Goal: Ask a question

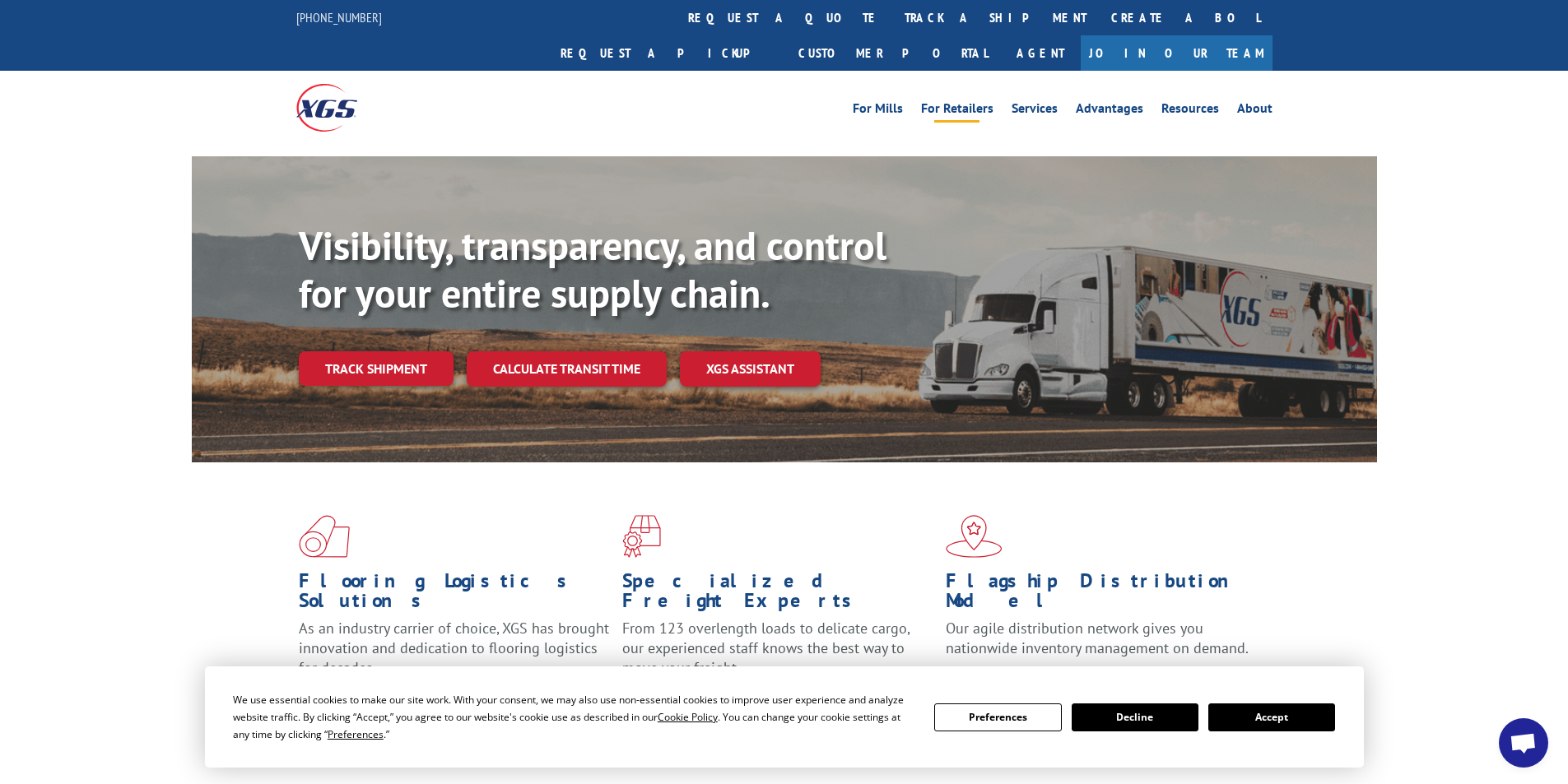
click at [964, 102] on link "For Retailers" at bounding box center [958, 111] width 73 height 18
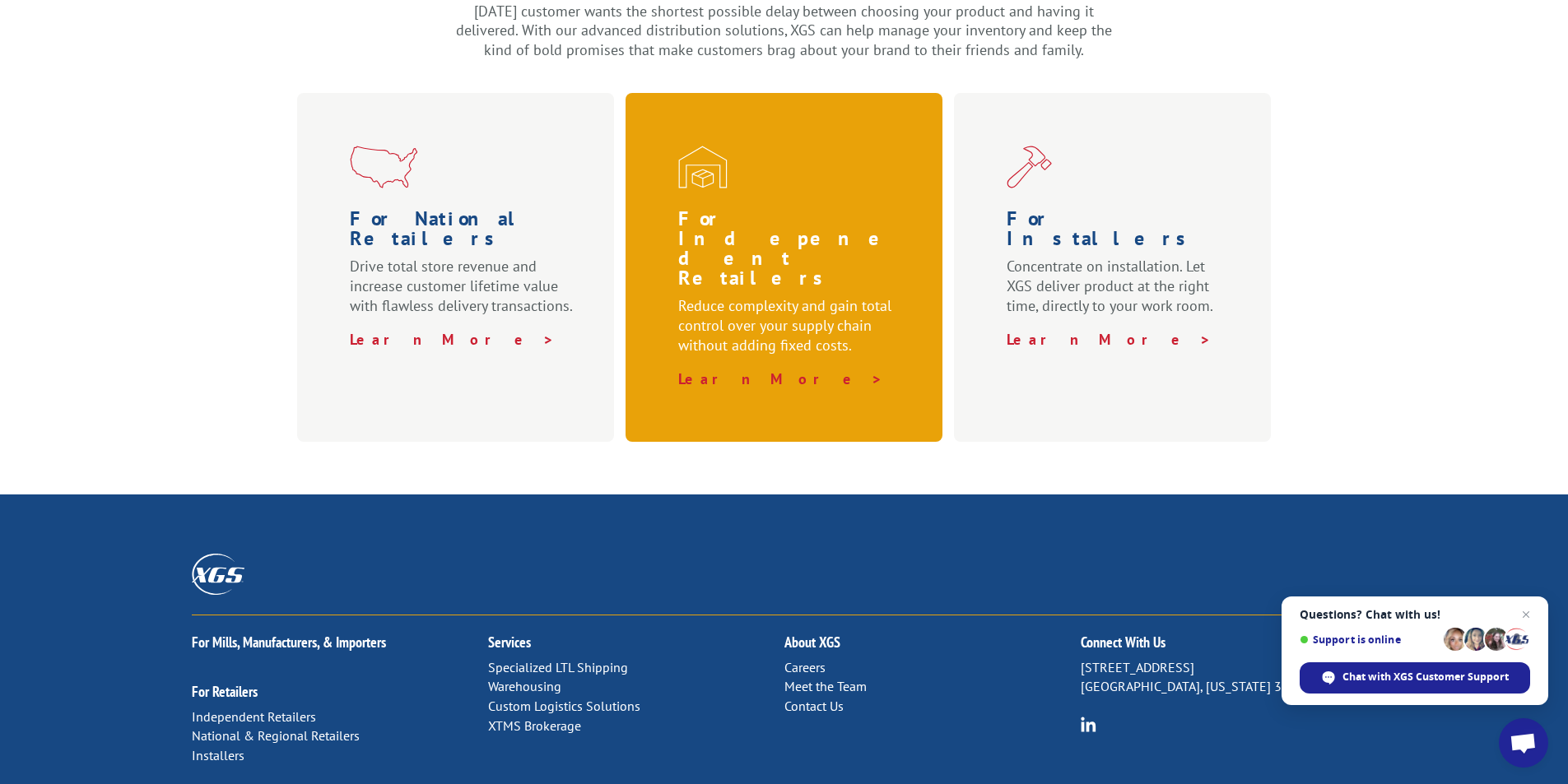
scroll to position [779, 0]
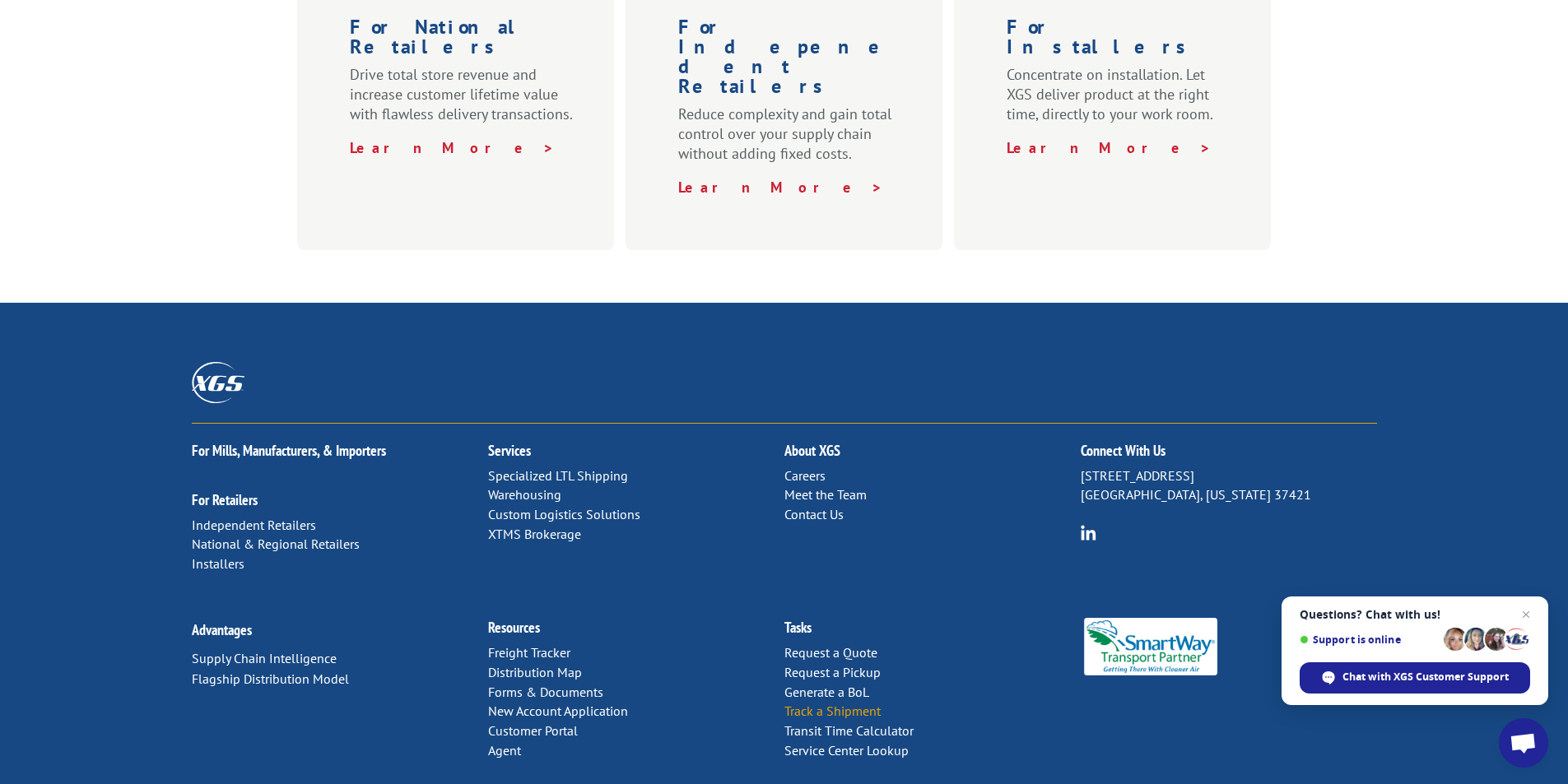
click at [831, 703] on link "Track a Shipment" at bounding box center [832, 710] width 96 height 16
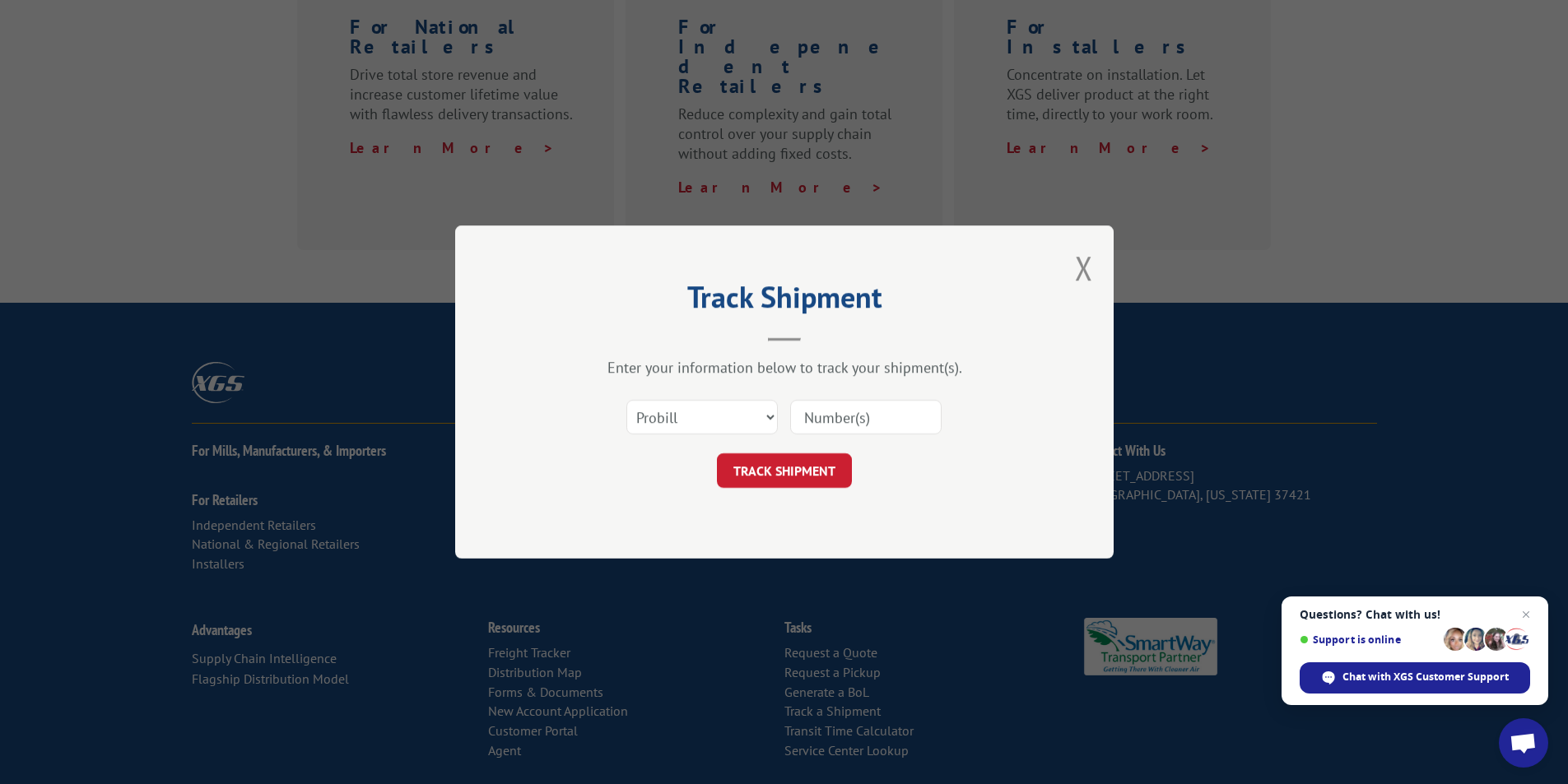
click at [828, 421] on input at bounding box center [865, 417] width 152 height 35
type input "6200063884"
click at [784, 472] on button "TRACK SHIPMENT" at bounding box center [784, 471] width 135 height 35
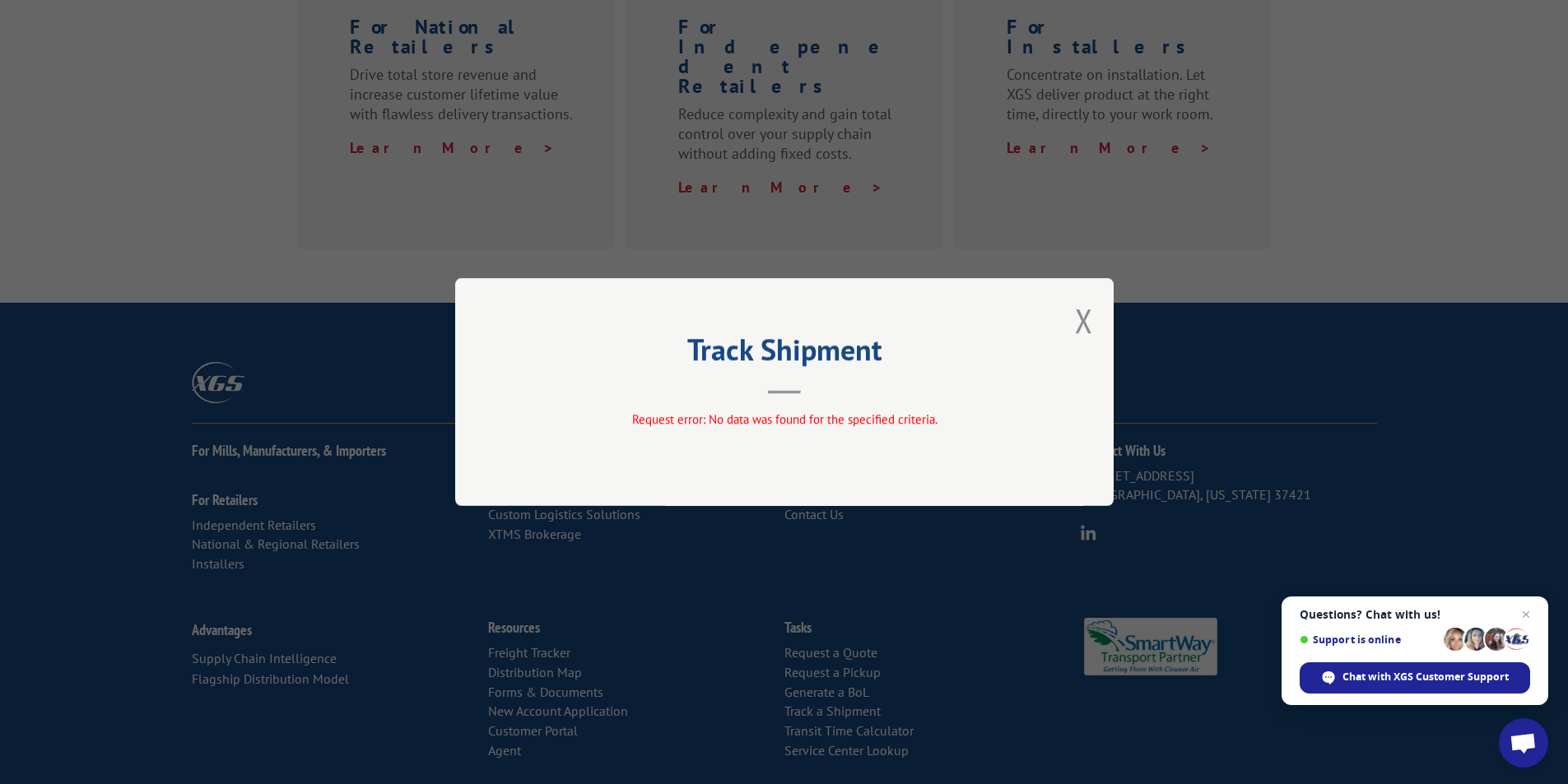
click at [1083, 318] on button "Close modal" at bounding box center [1083, 320] width 18 height 43
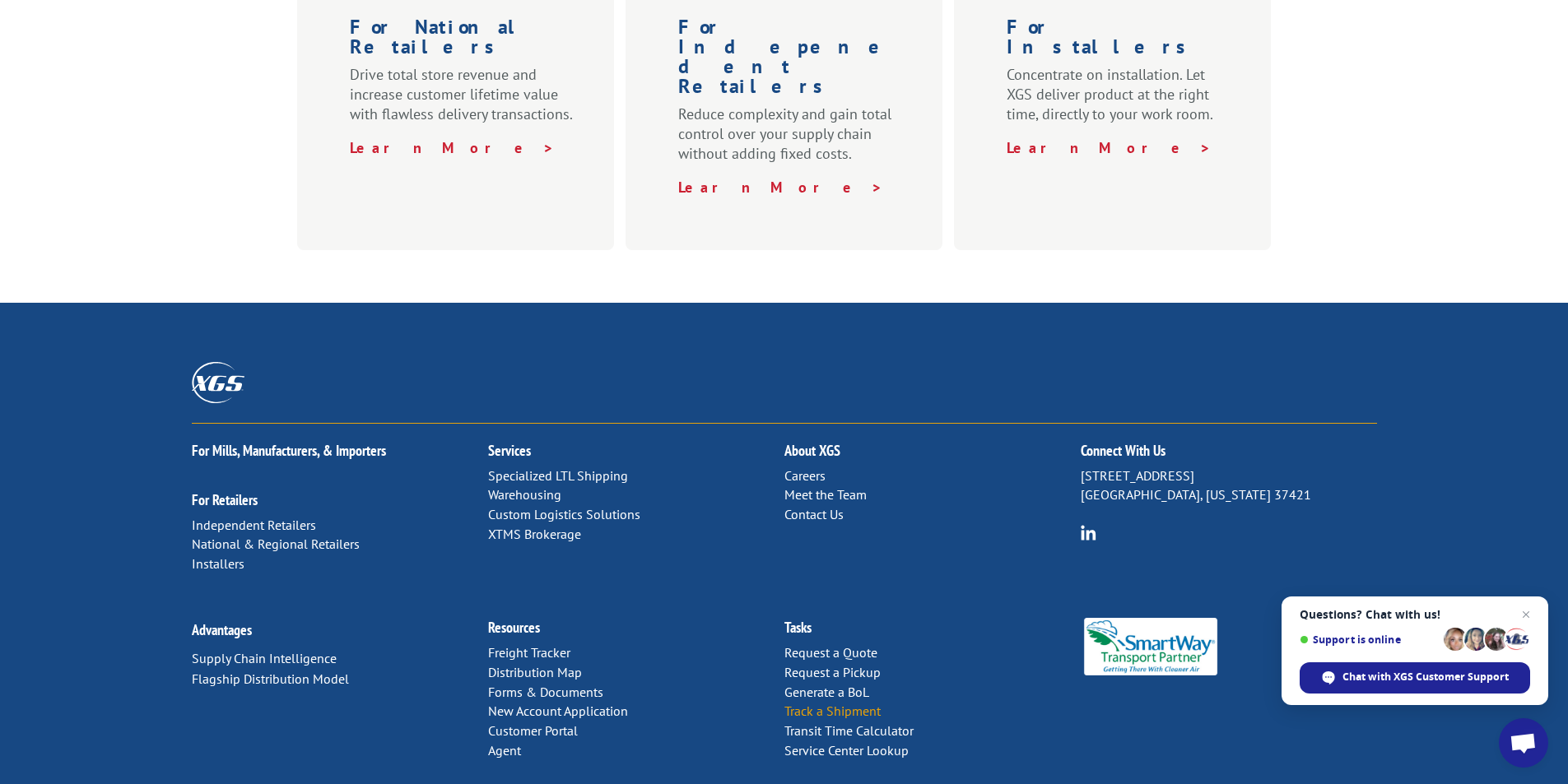
click at [852, 703] on link "Track a Shipment" at bounding box center [832, 710] width 96 height 16
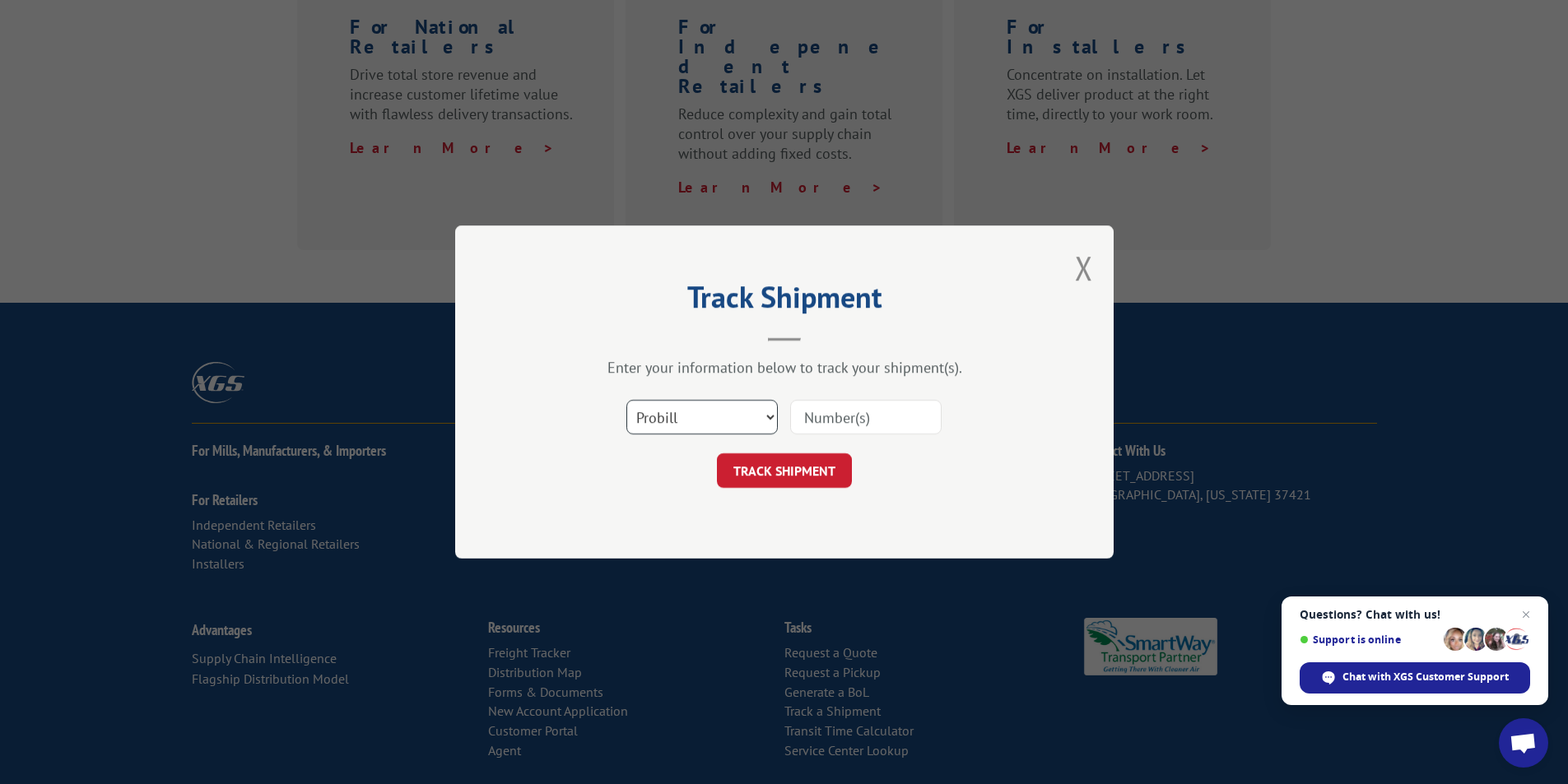
drag, startPoint x: 745, startPoint y: 404, endPoint x: 761, endPoint y: 404, distance: 16.0
click at [745, 407] on select "Select category... Probill BOL PO" at bounding box center [701, 417] width 152 height 35
select select "bol"
click at [626, 400] on select "Select category... Probill BOL PO" at bounding box center [701, 417] width 152 height 35
click at [832, 419] on input at bounding box center [865, 417] width 152 height 35
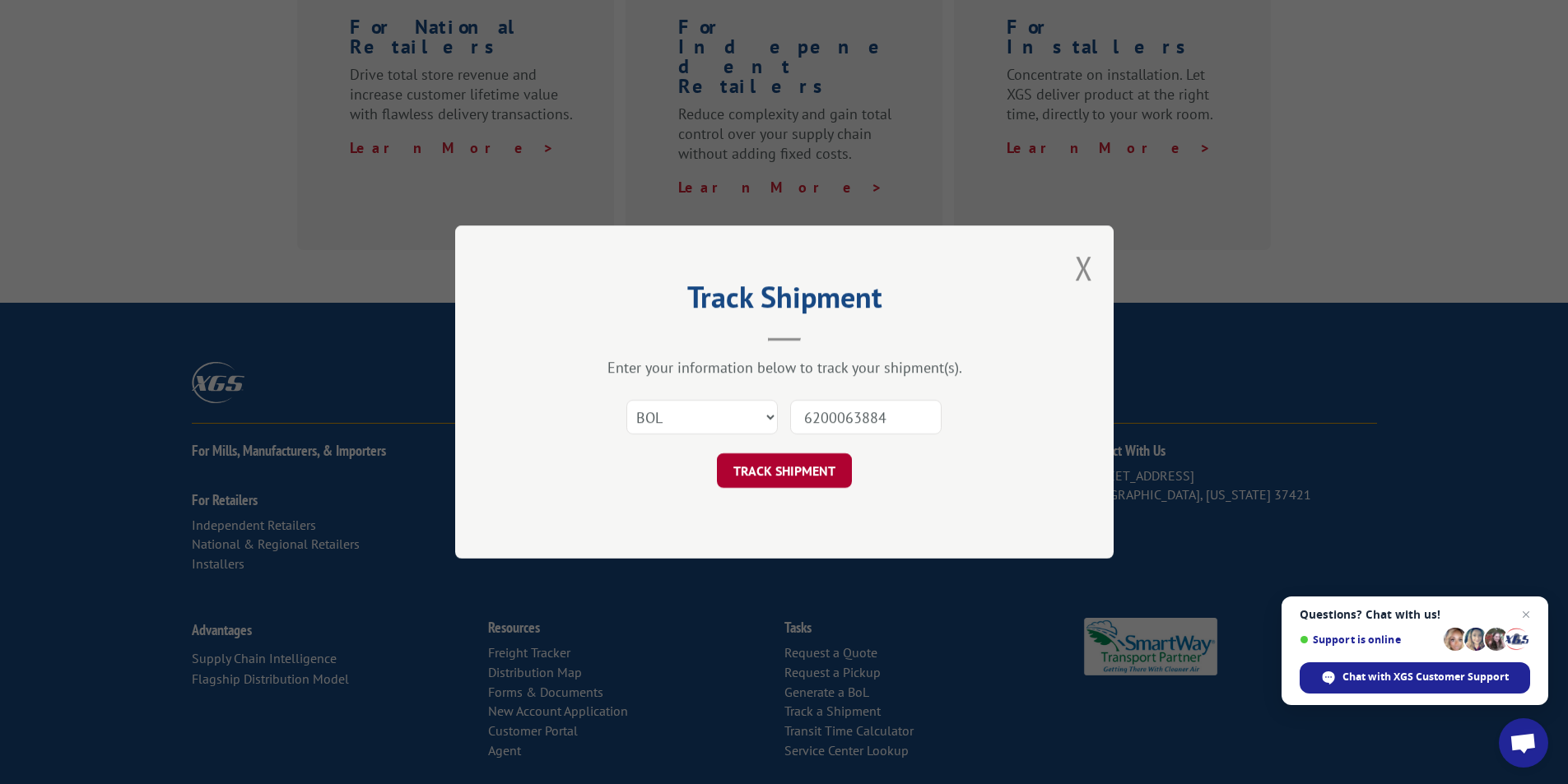
type input "6200063884"
click at [795, 470] on button "TRACK SHIPMENT" at bounding box center [784, 471] width 135 height 35
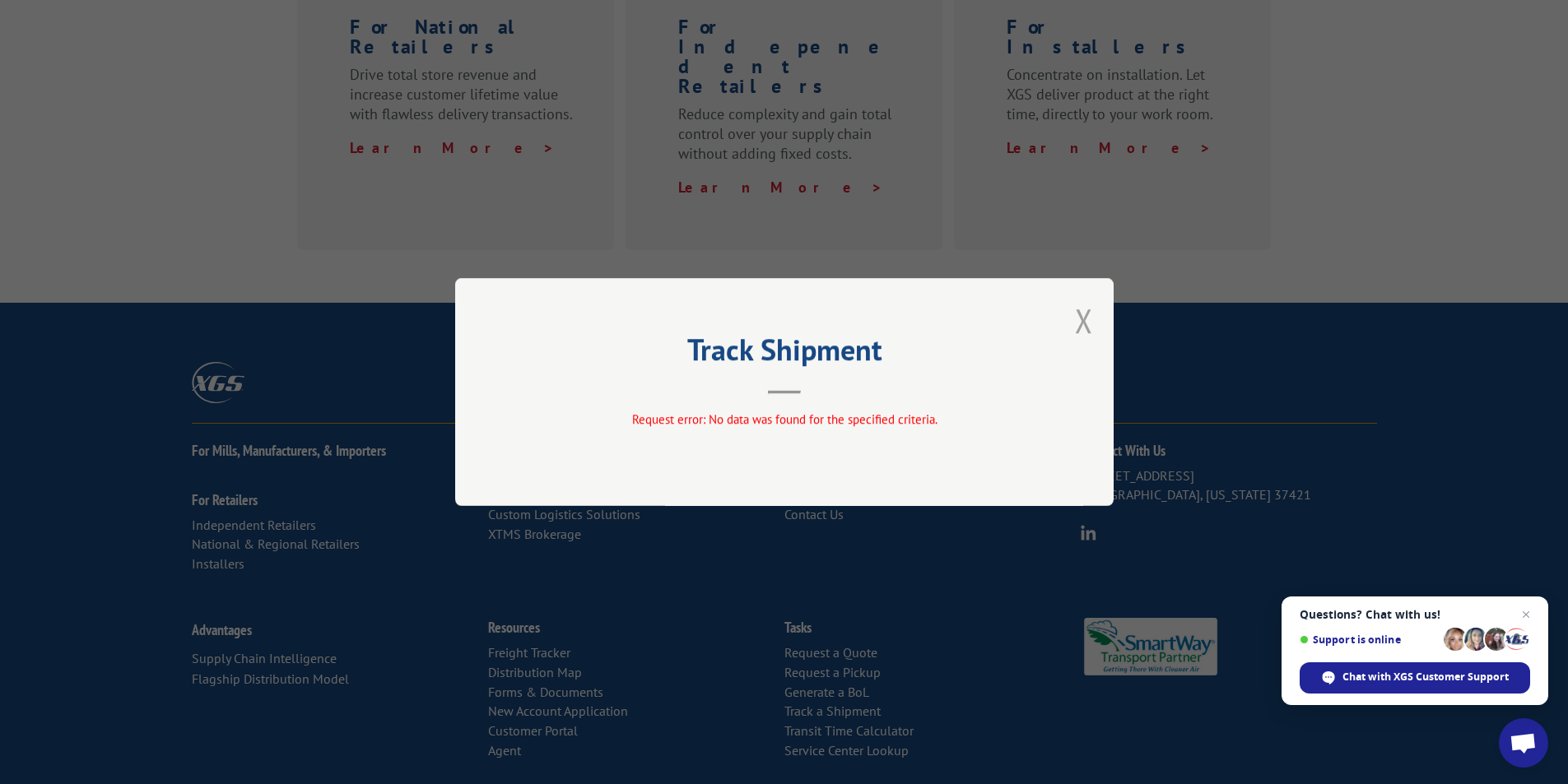
click at [1087, 317] on button "Close modal" at bounding box center [1083, 320] width 18 height 43
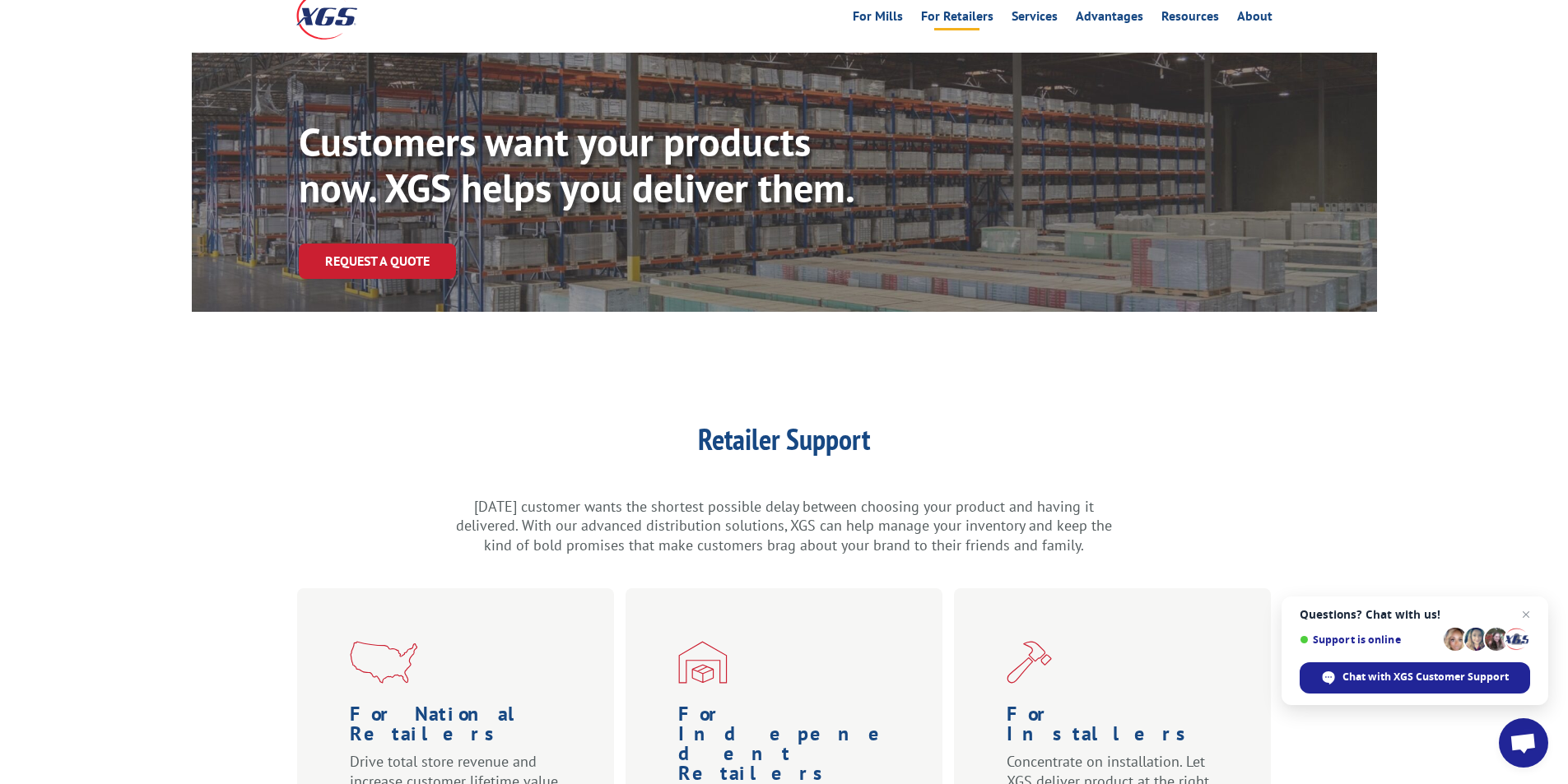
scroll to position [0, 0]
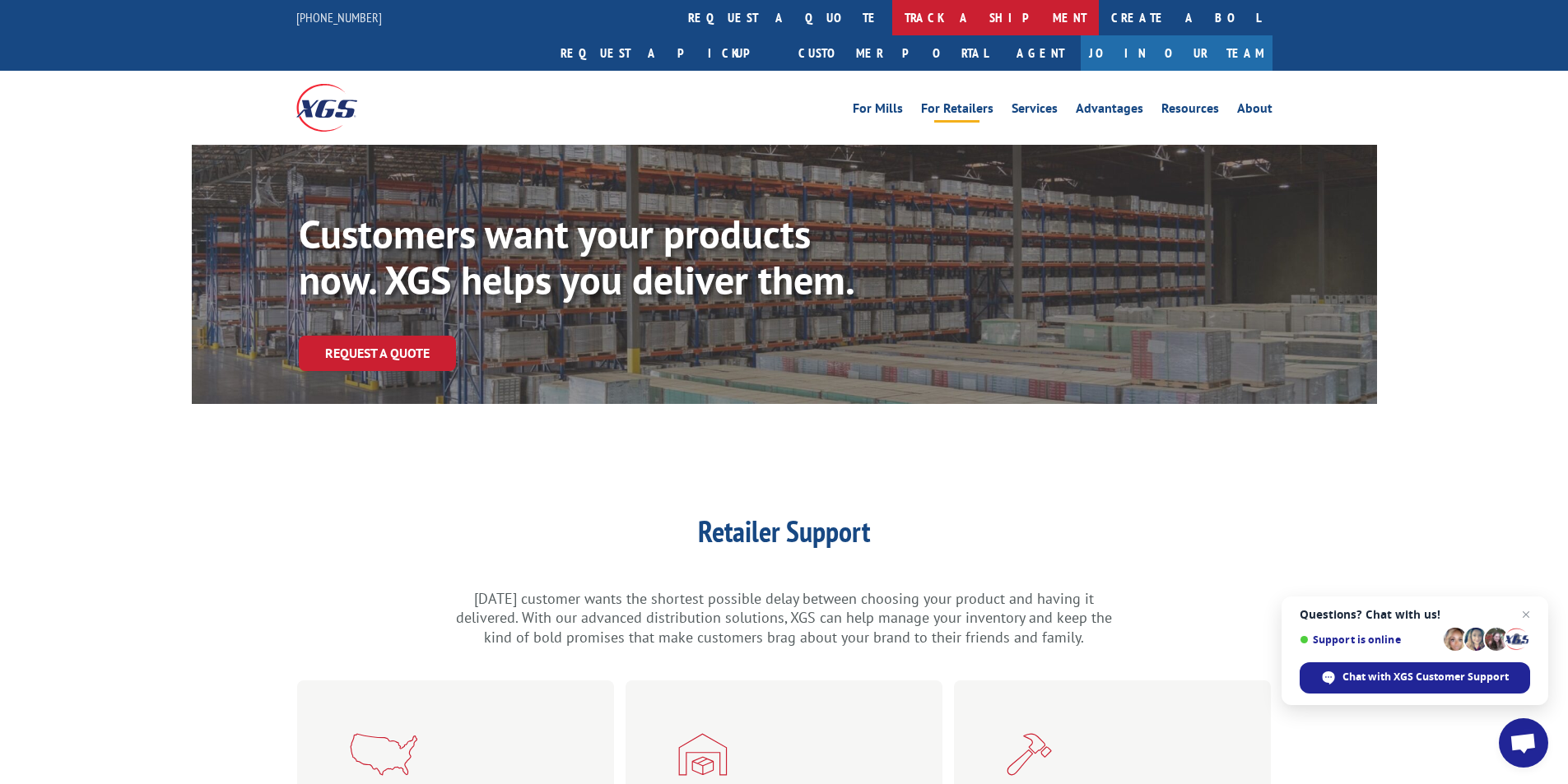
click at [892, 11] on link "track a shipment" at bounding box center [995, 17] width 207 height 35
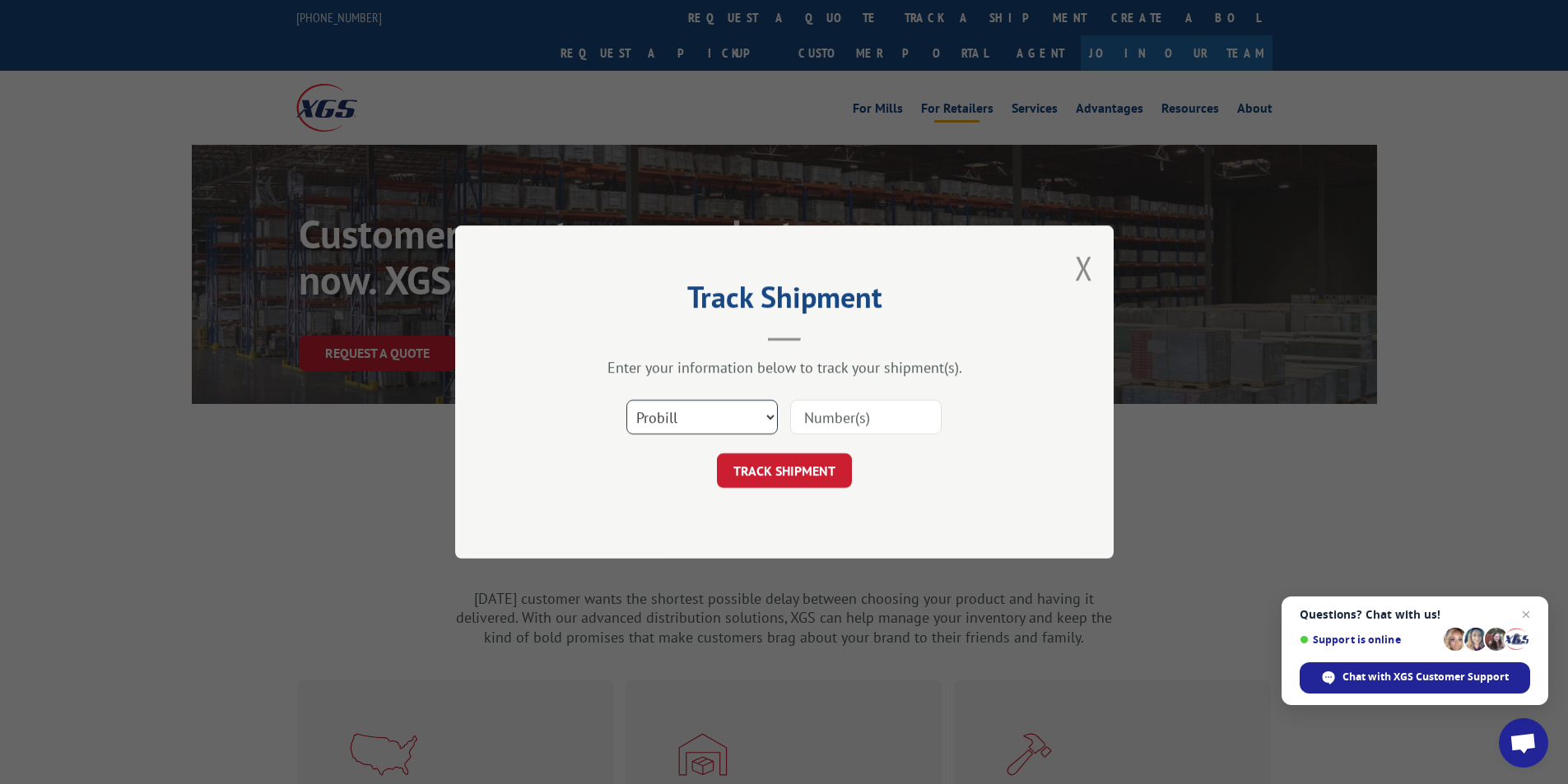
click at [759, 417] on select "Select category... Probill BOL PO" at bounding box center [701, 417] width 152 height 35
select select "bol"
click at [626, 400] on select "Select category... Probill BOL PO" at bounding box center [701, 417] width 152 height 35
click at [864, 415] on input at bounding box center [865, 417] width 152 height 35
type input "6200063884"
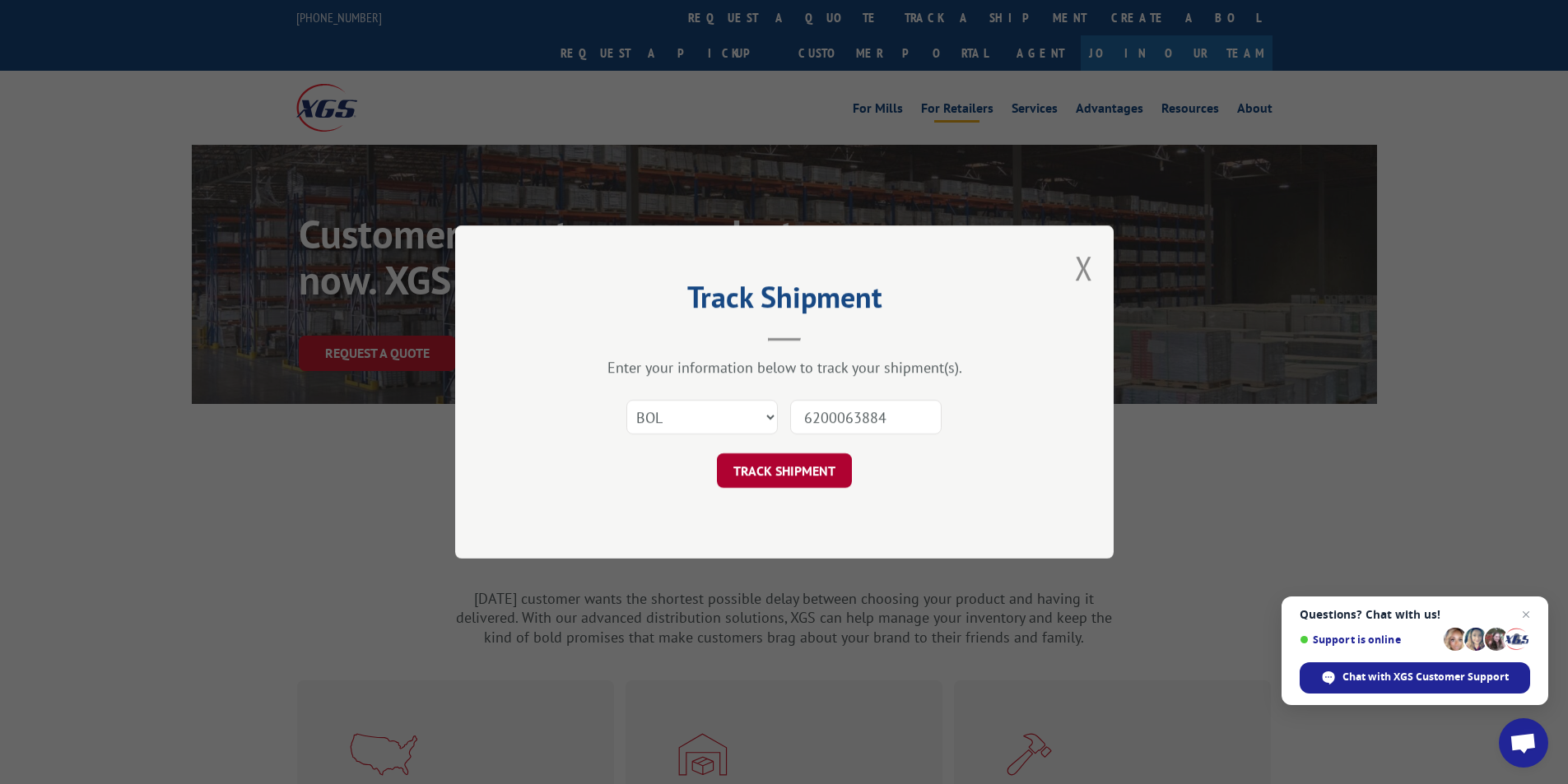
click at [797, 470] on button "TRACK SHIPMENT" at bounding box center [784, 471] width 135 height 35
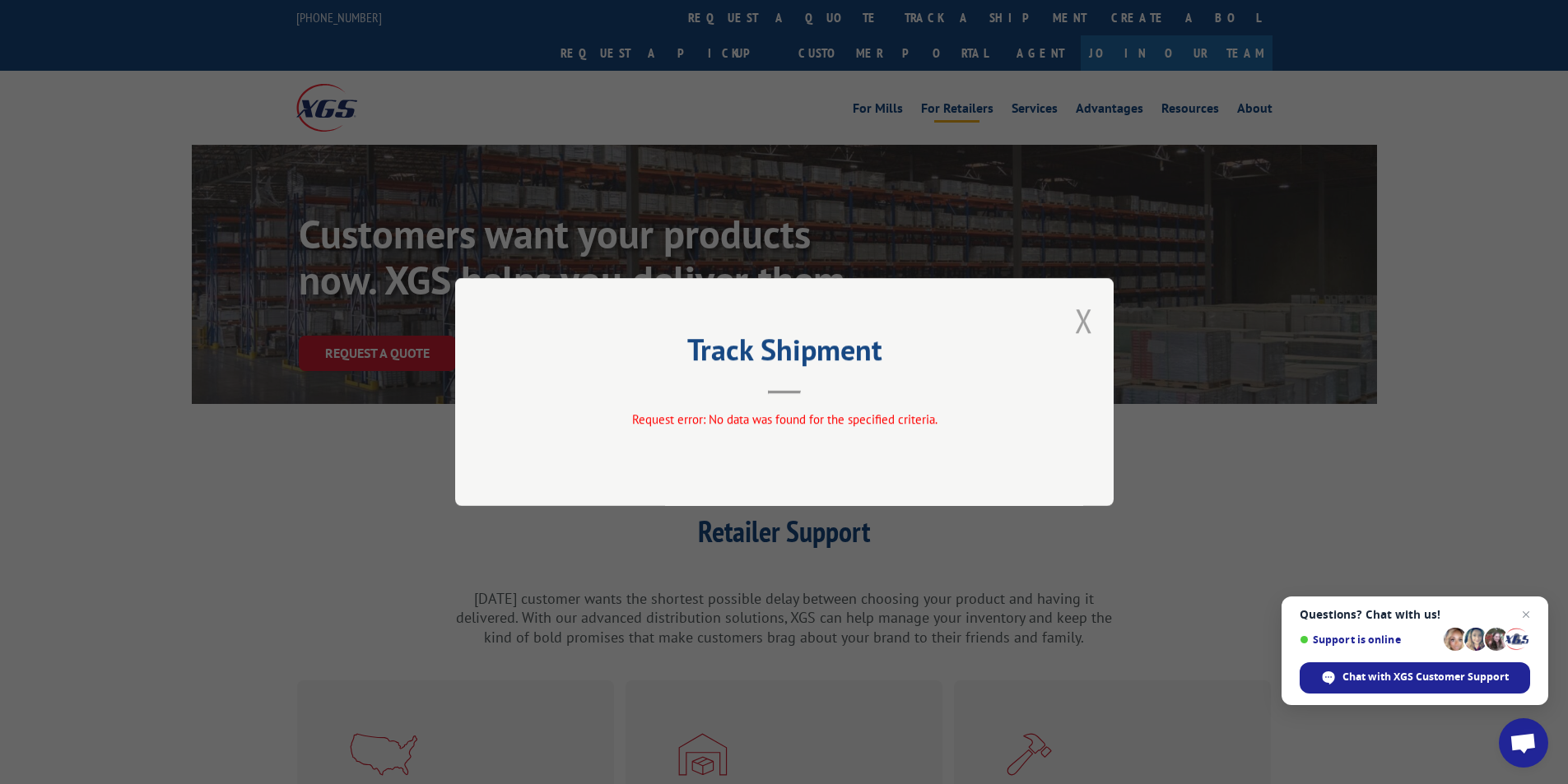
click at [1081, 322] on button "Close modal" at bounding box center [1083, 320] width 18 height 43
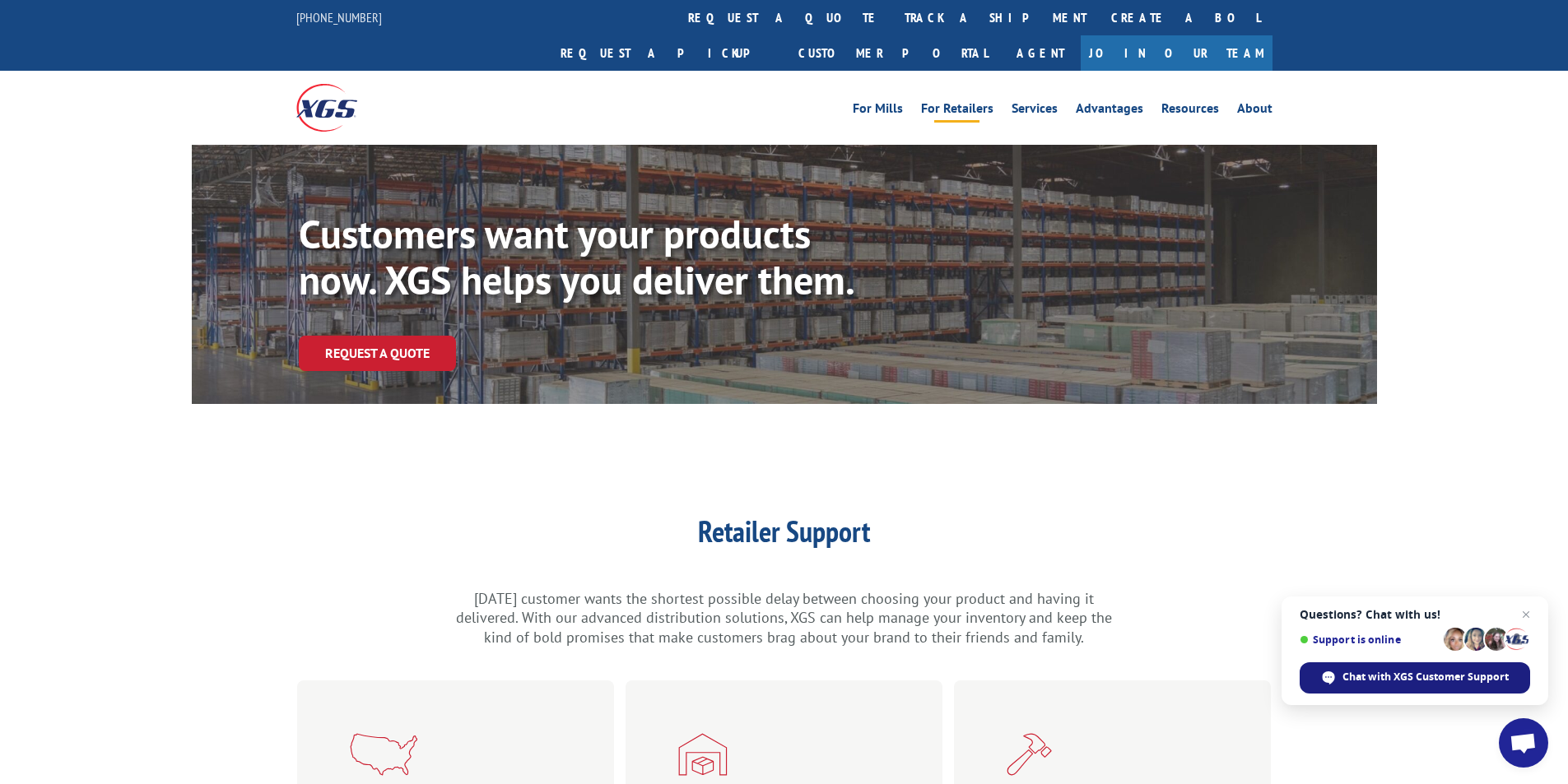
click at [1411, 668] on div "Chat with XGS Customer Support" at bounding box center [1415, 678] width 230 height 31
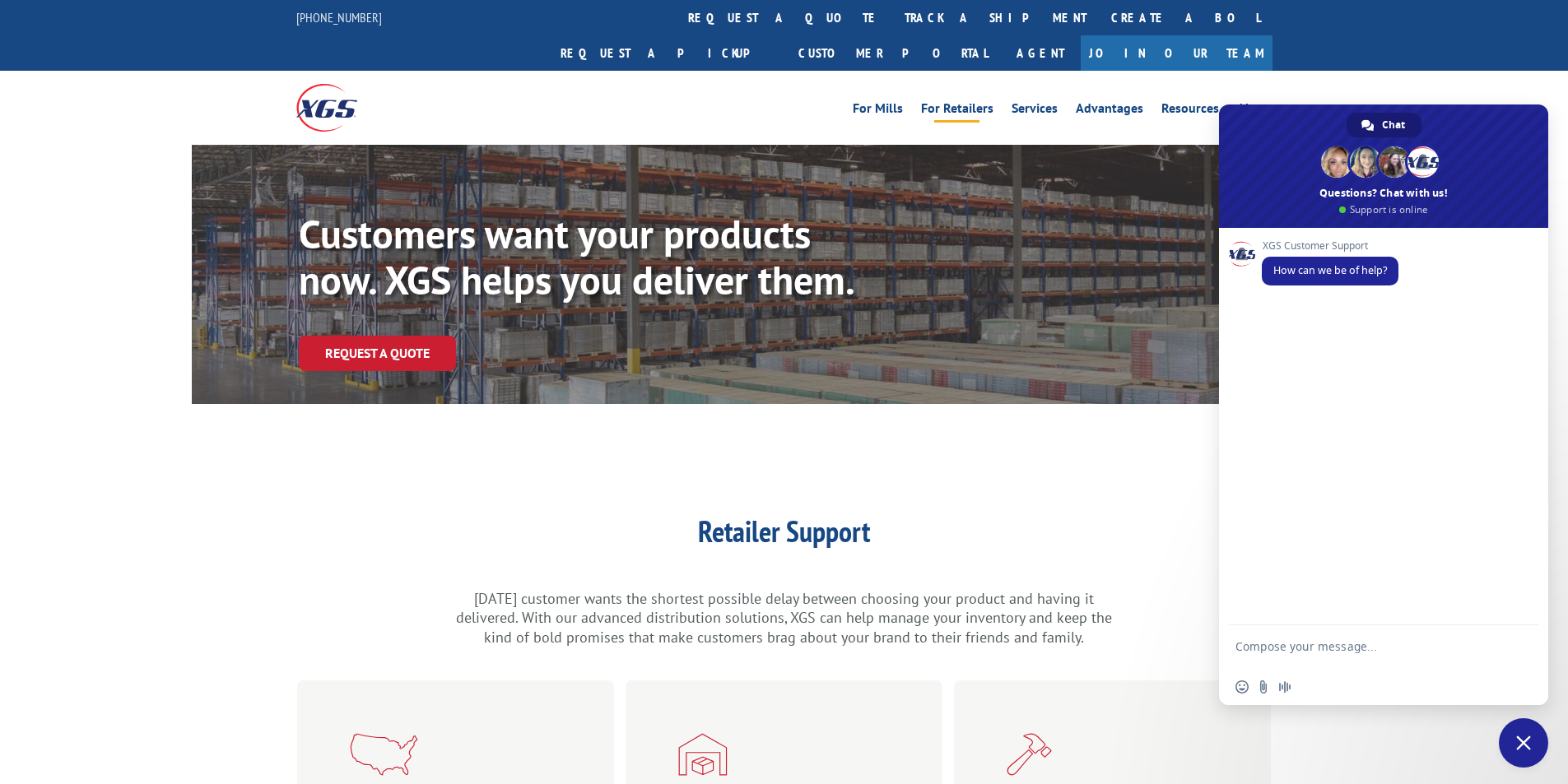
click at [1303, 646] on textarea "Compose your message..." at bounding box center [1365, 653] width 260 height 29
type textarea "I am trying to track a BOL that my supplier just gave me but it is saying no da…"
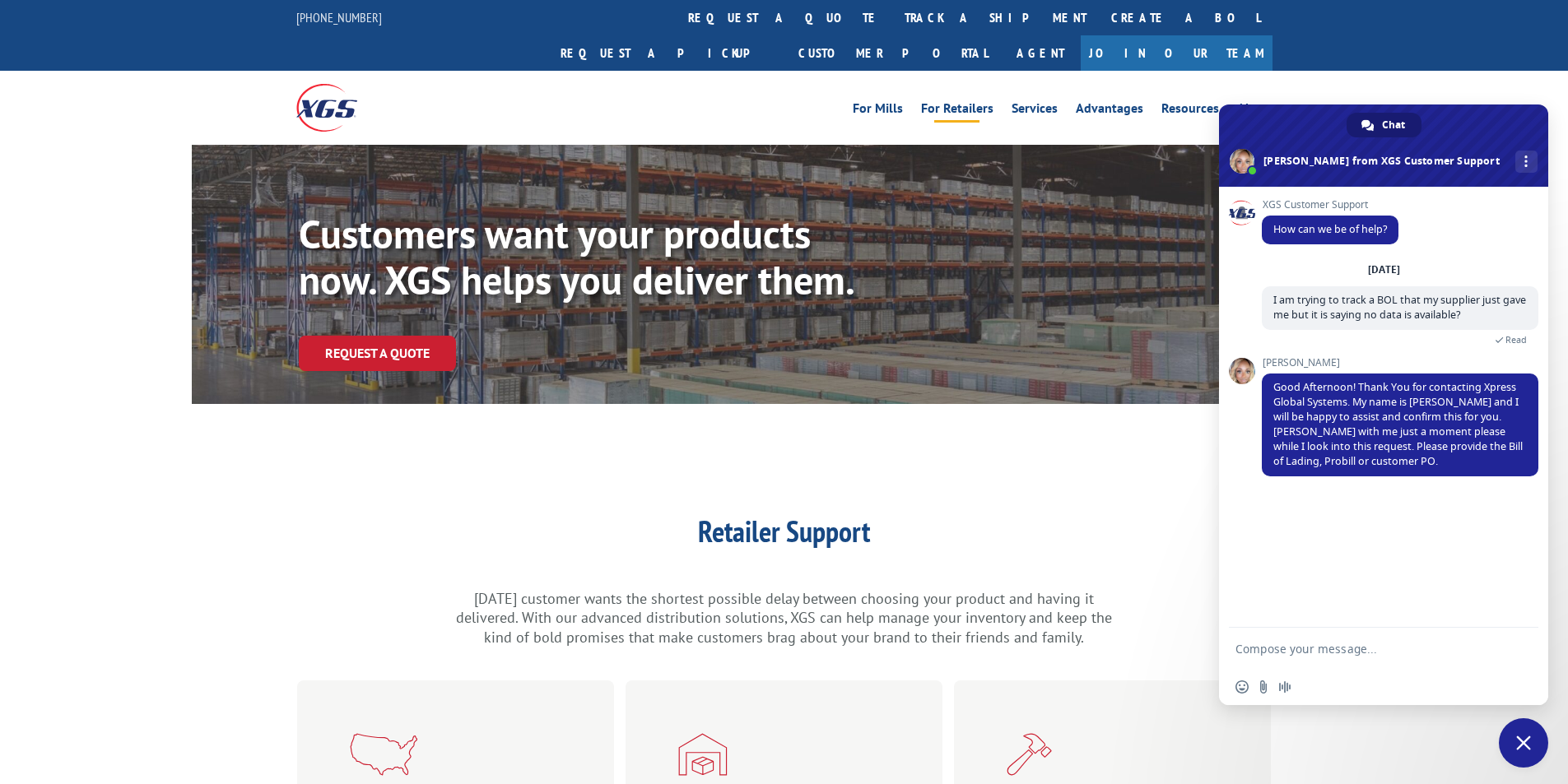
click at [1287, 646] on textarea "Compose your message..." at bounding box center [1365, 648] width 260 height 15
type textarea "6200063884 from Milliken to ProSource in Daytona Beach Florida"
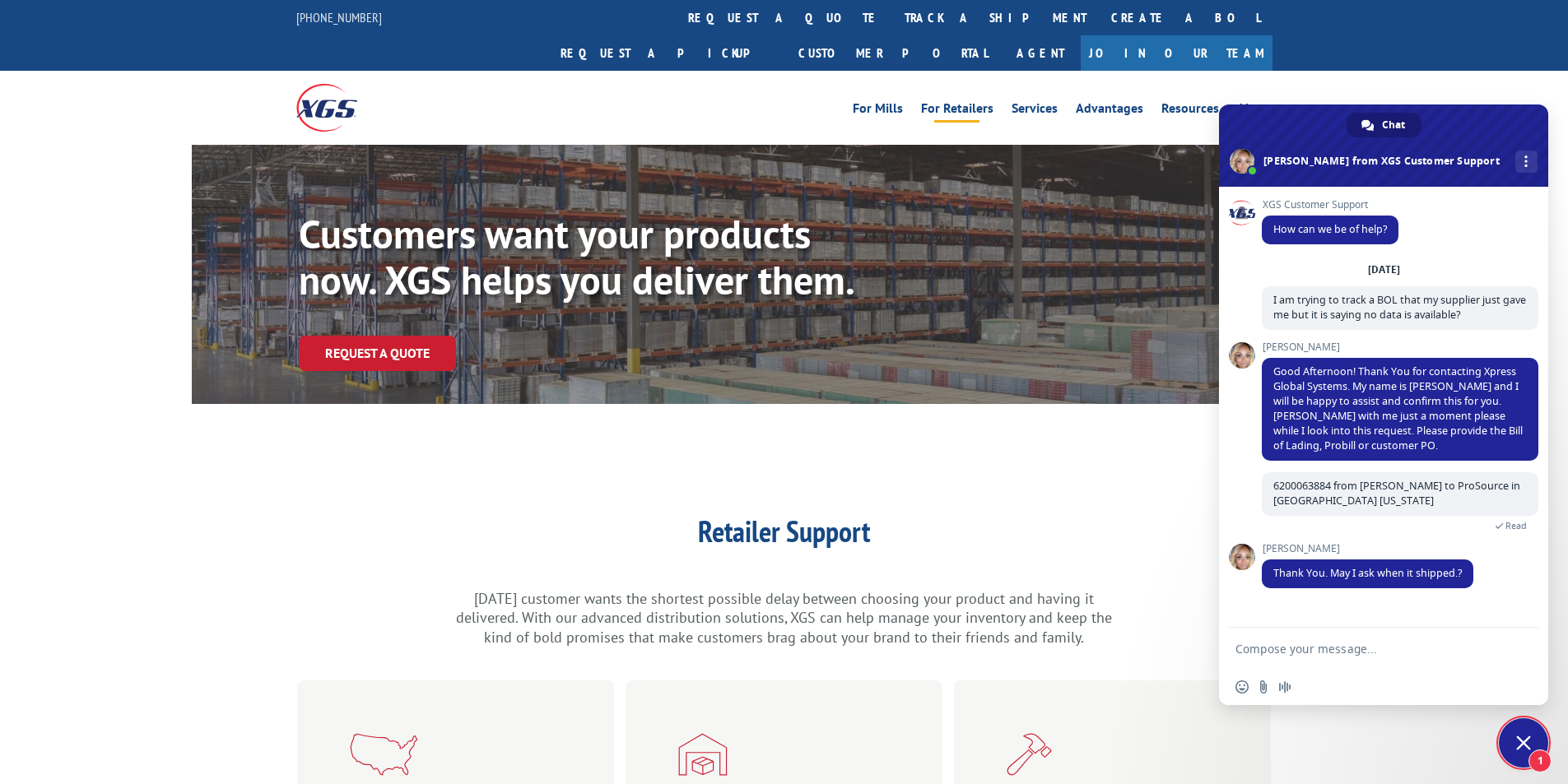
click at [1310, 651] on textarea "Compose your message..." at bounding box center [1365, 648] width 260 height 15
type textarea "9.4.2025"
click at [1525, 643] on span "Send" at bounding box center [1520, 648] width 12 height 12
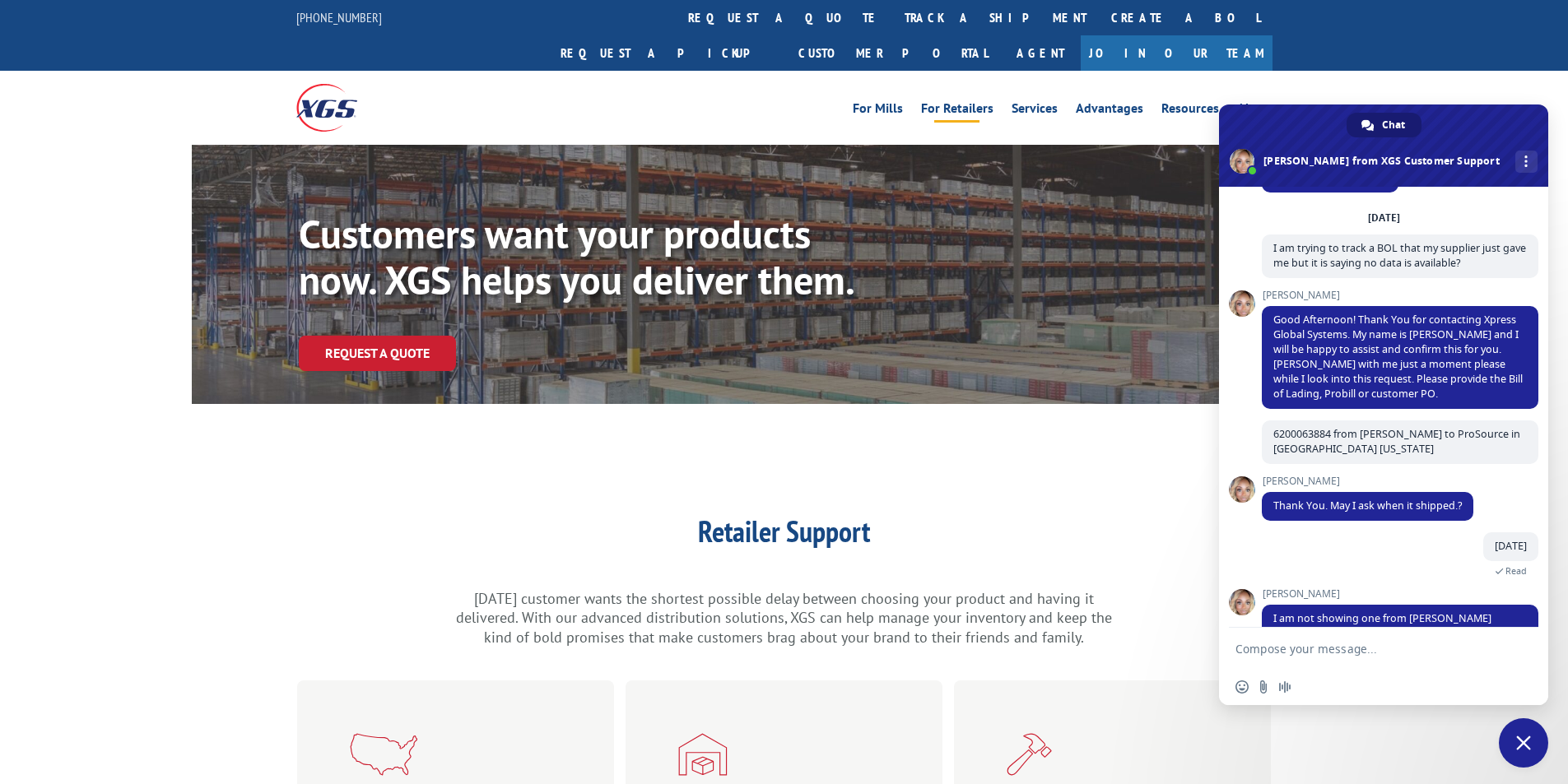
scroll to position [121, 0]
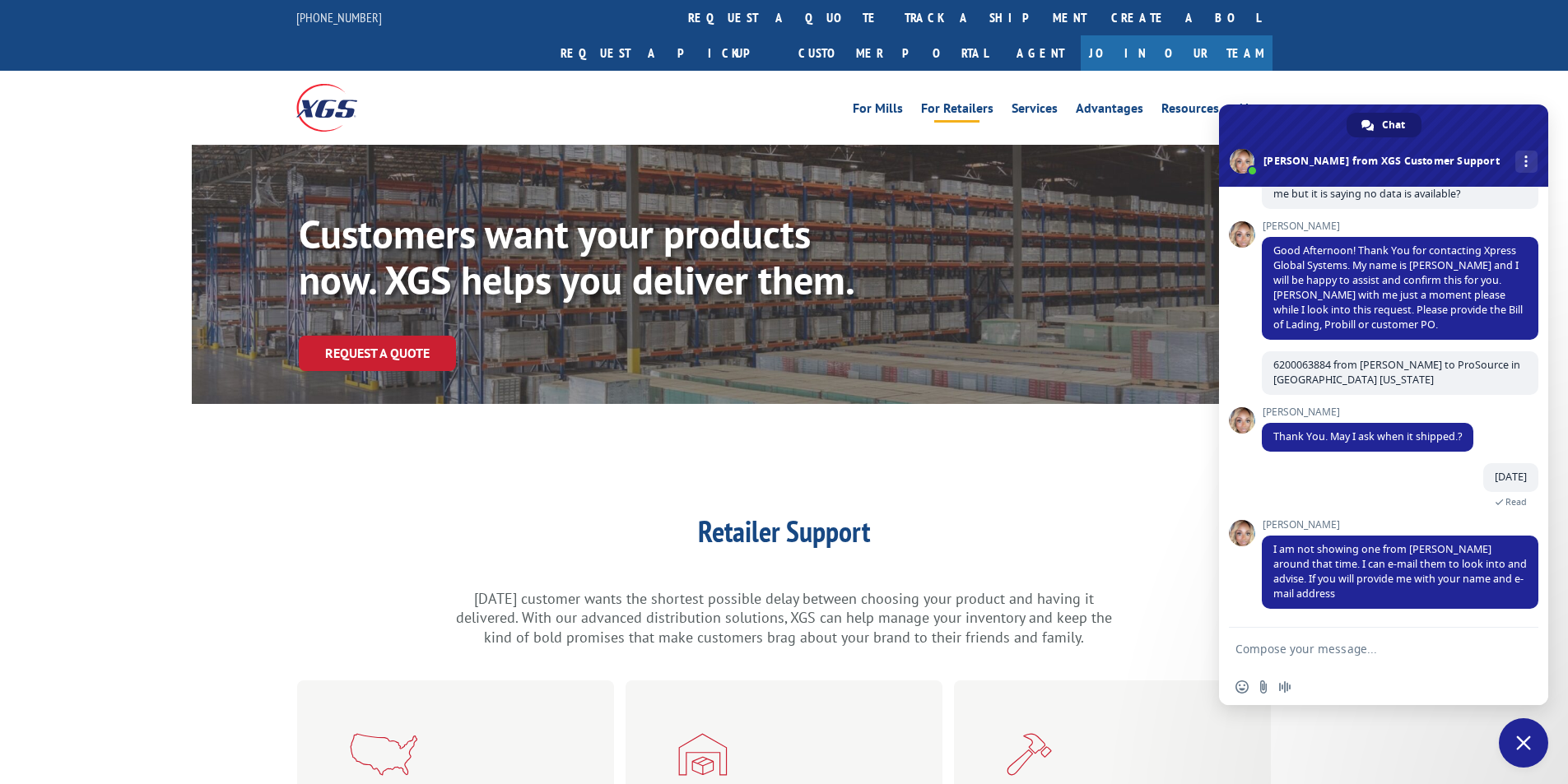
click at [1287, 647] on textarea "Compose your message..." at bounding box center [1365, 648] width 260 height 15
type textarea "Thank you, yes, we were hoping to have this at our location tomorrow! Melanie L…"
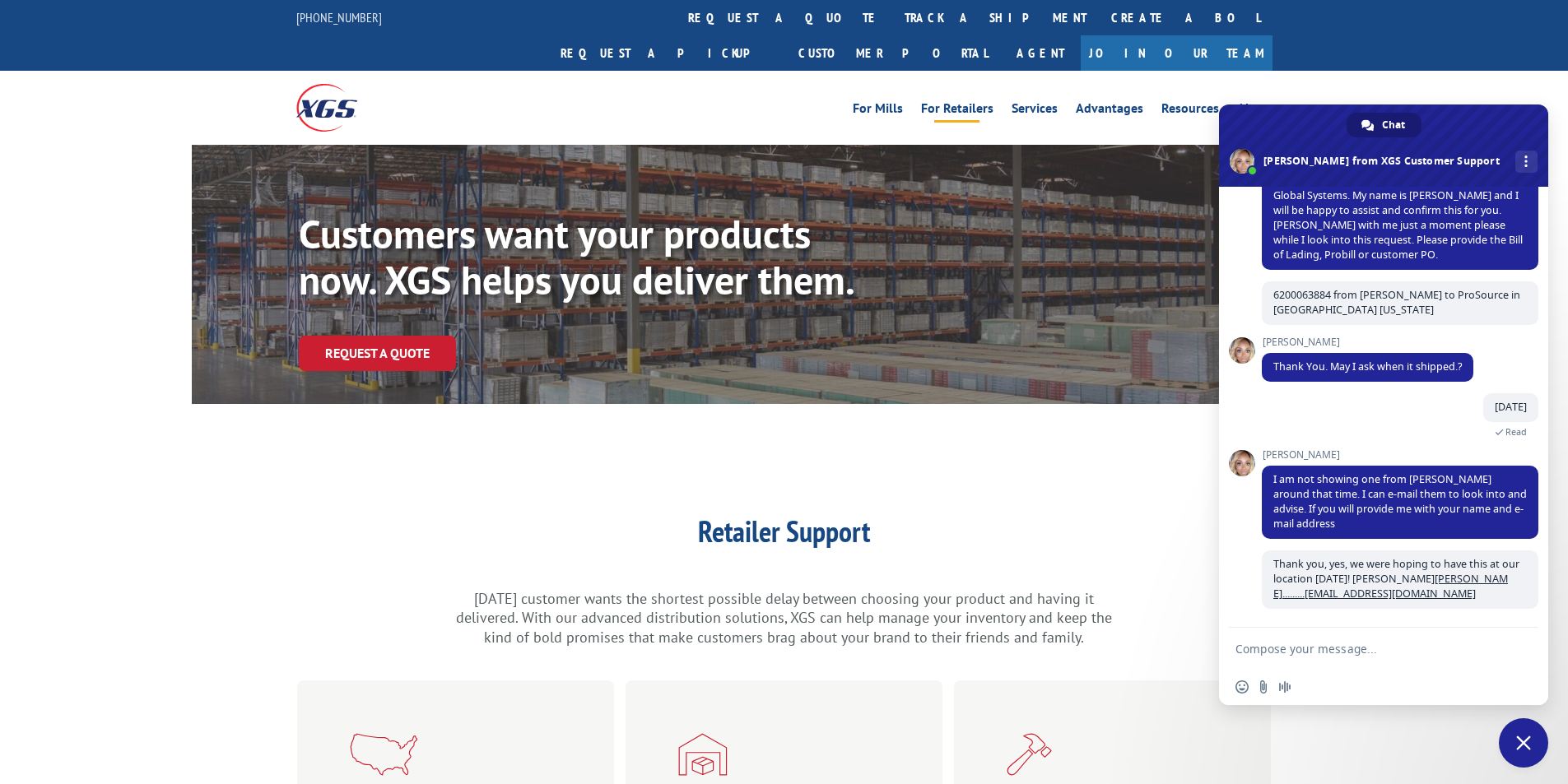
scroll to position [191, 0]
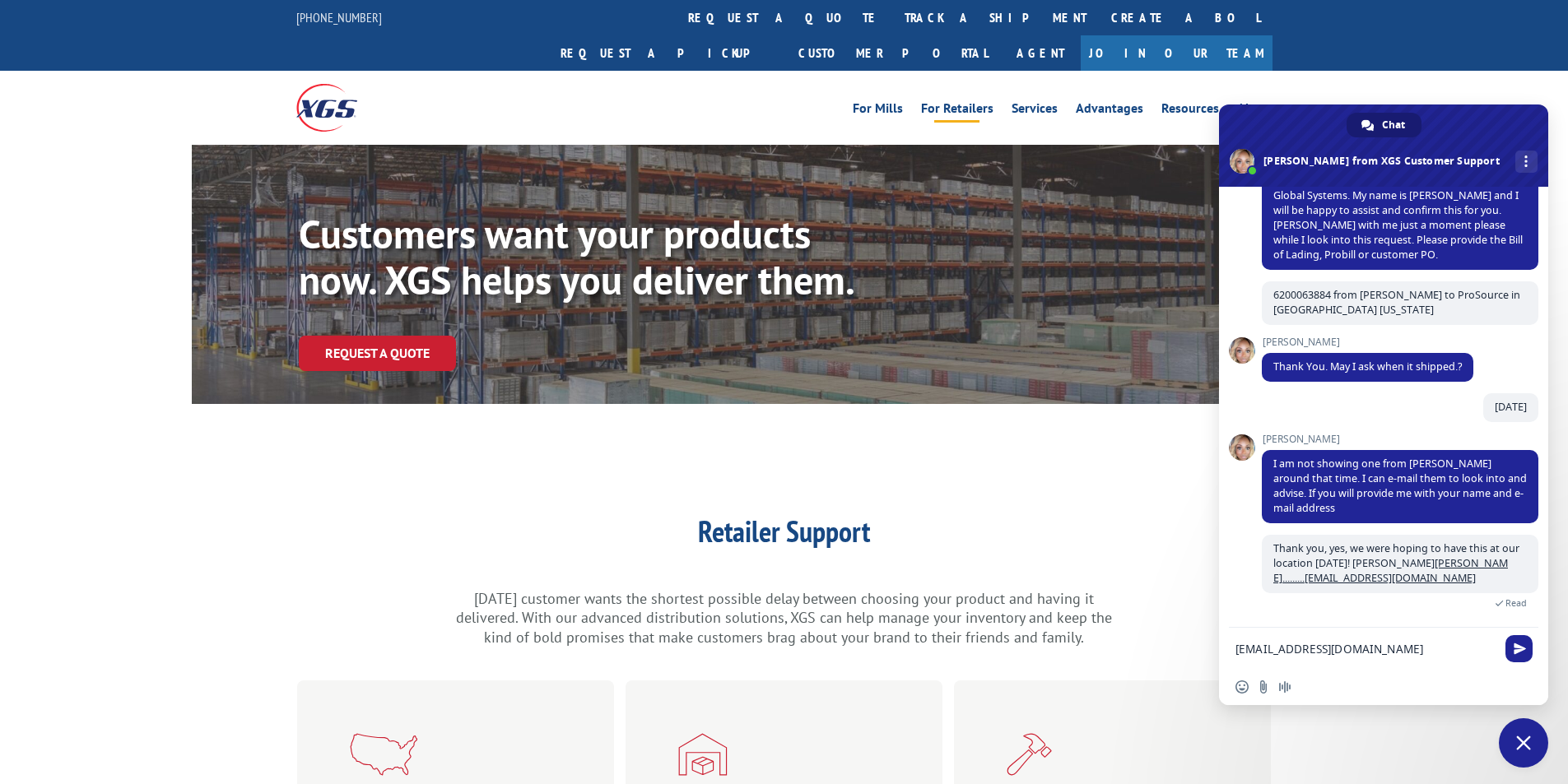
type textarea "Mlindsey@psodaytona.com"
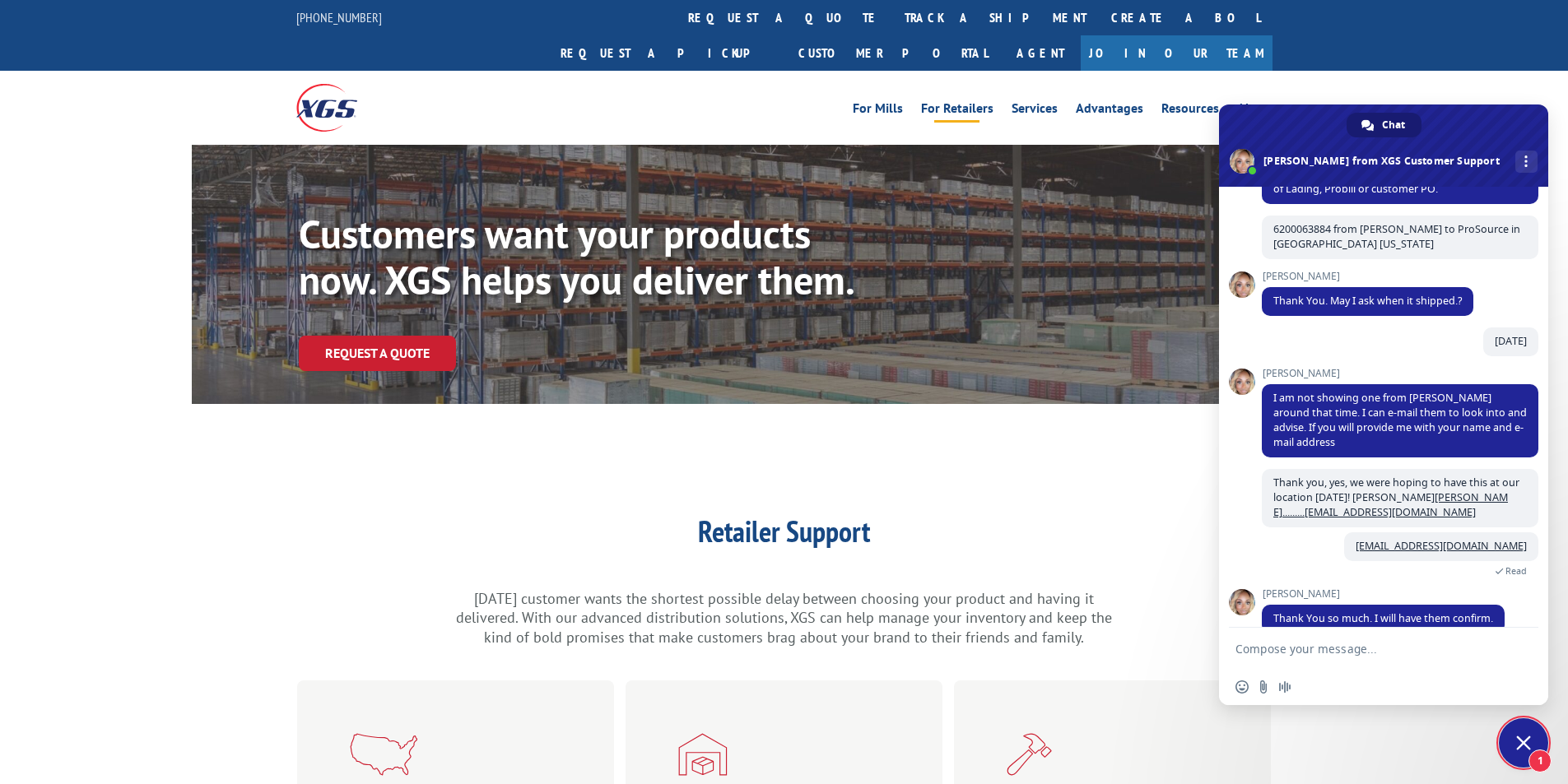
scroll to position [281, 0]
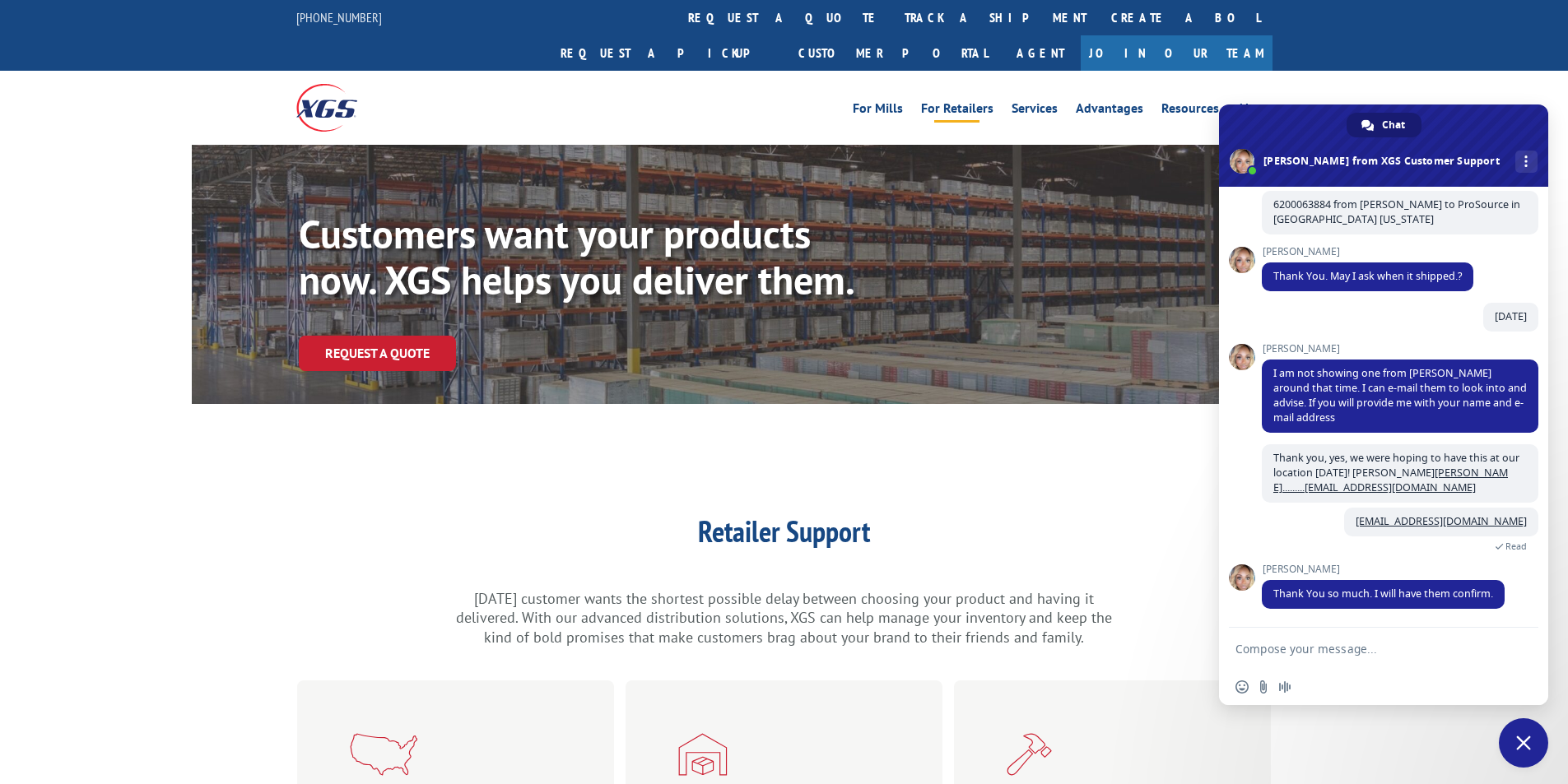
click at [1273, 652] on textarea "Compose your message..." at bounding box center [1365, 648] width 260 height 15
type textarea "Thank you Ashlee"
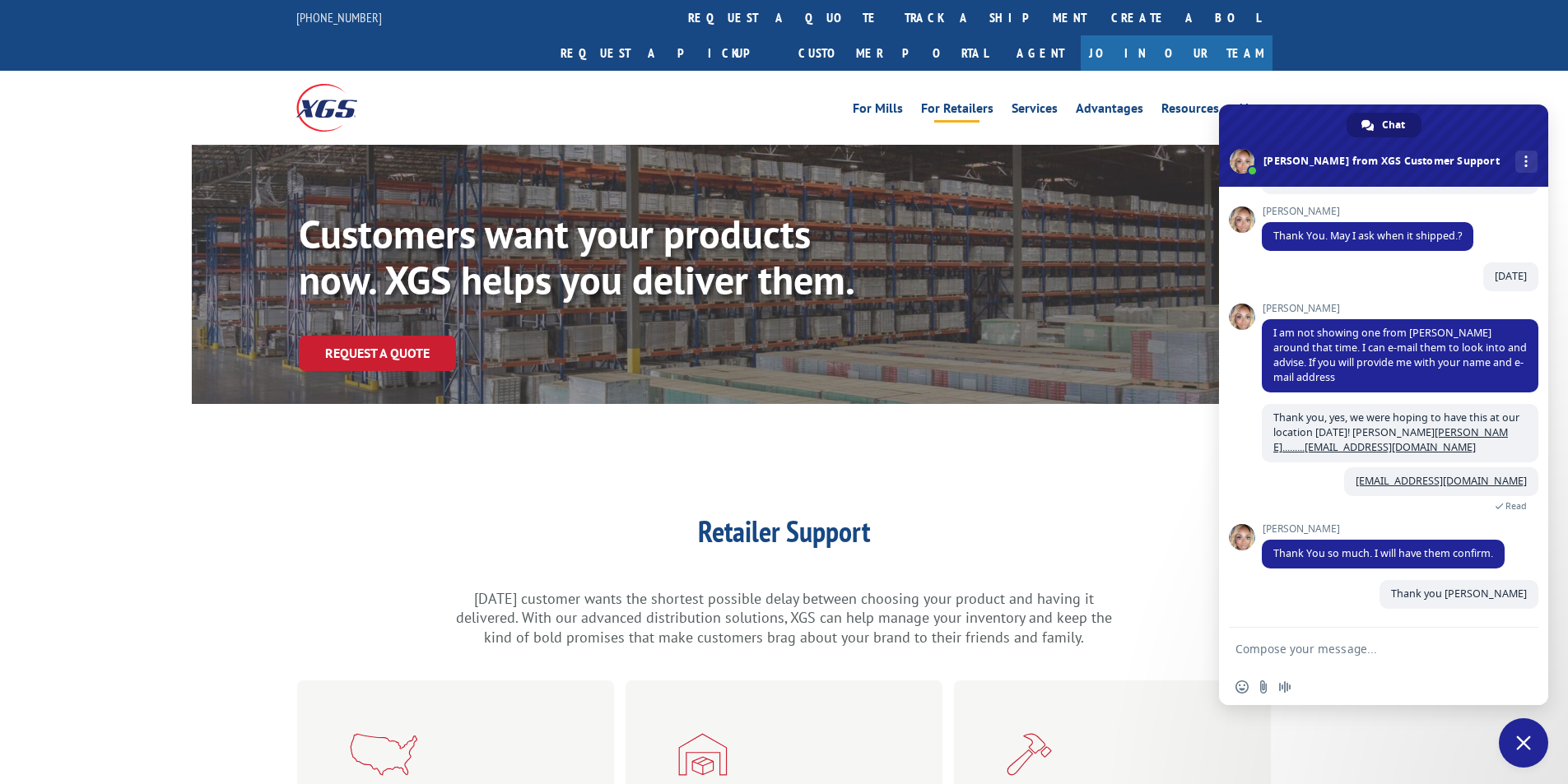
scroll to position [322, 0]
